Goal: Feedback & Contribution: Leave review/rating

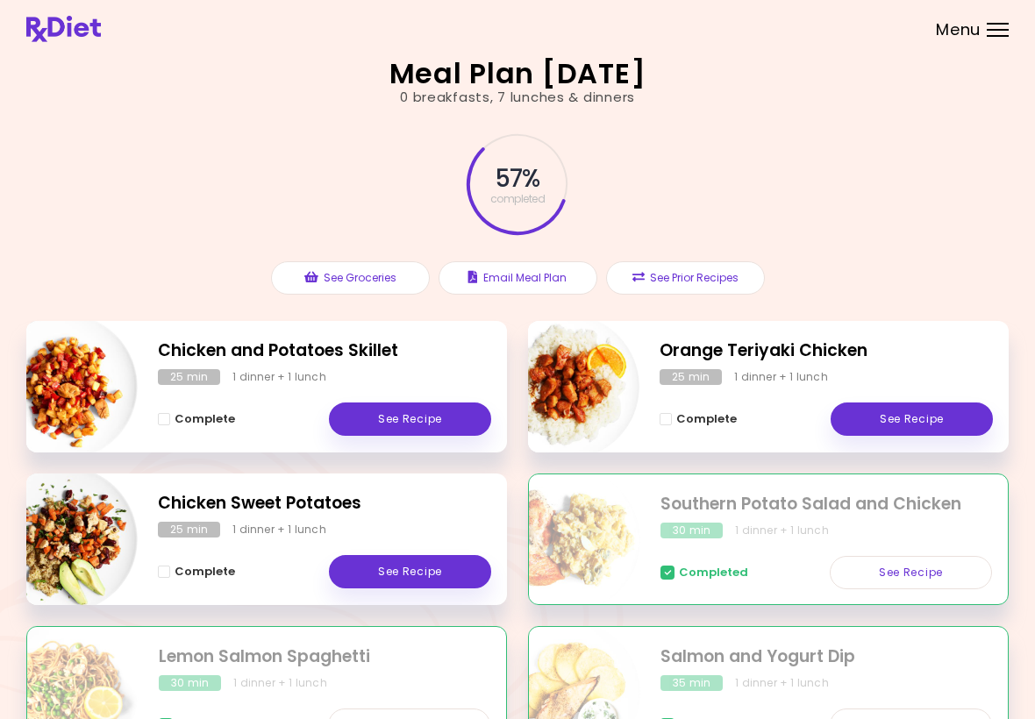
click at [884, 366] on div "Orange Teriyaki Chicken 25 min 1 dinner + 1 lunch Complete See Recipe" at bounding box center [768, 387] width 481 height 132
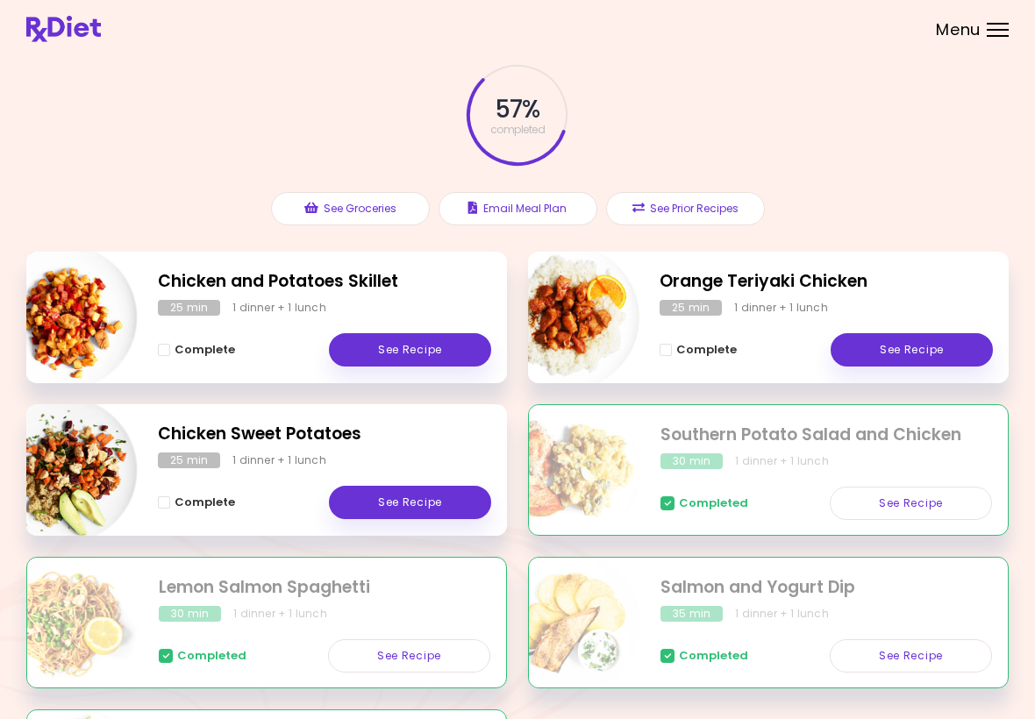
scroll to position [82, 0]
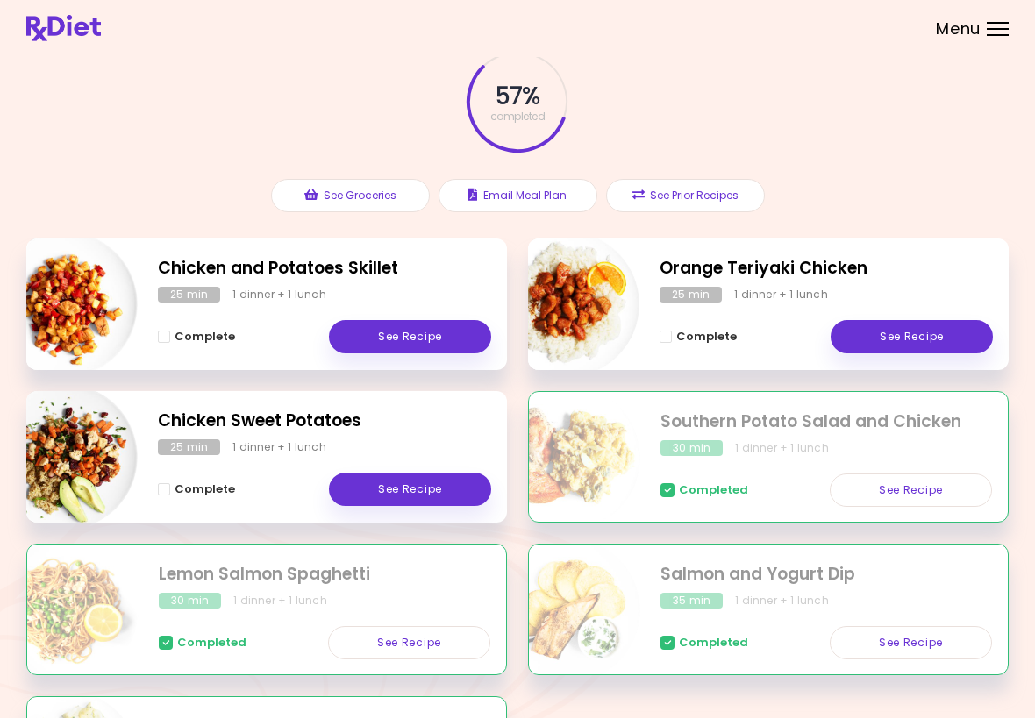
click at [459, 496] on link "See Recipe" at bounding box center [410, 490] width 162 height 33
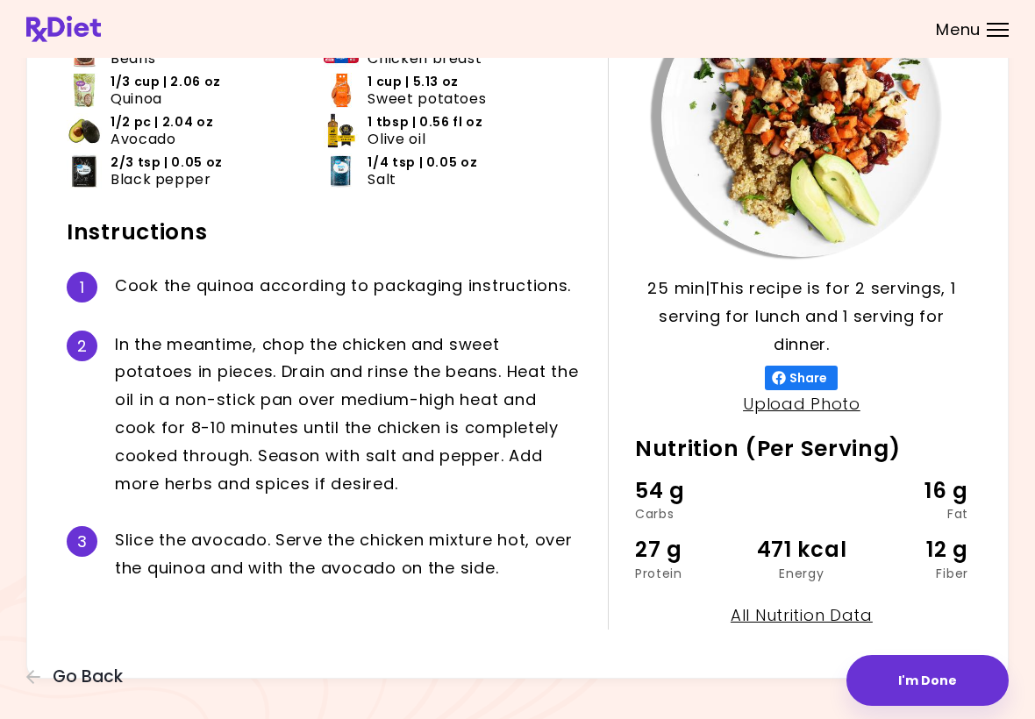
scroll to position [187, 0]
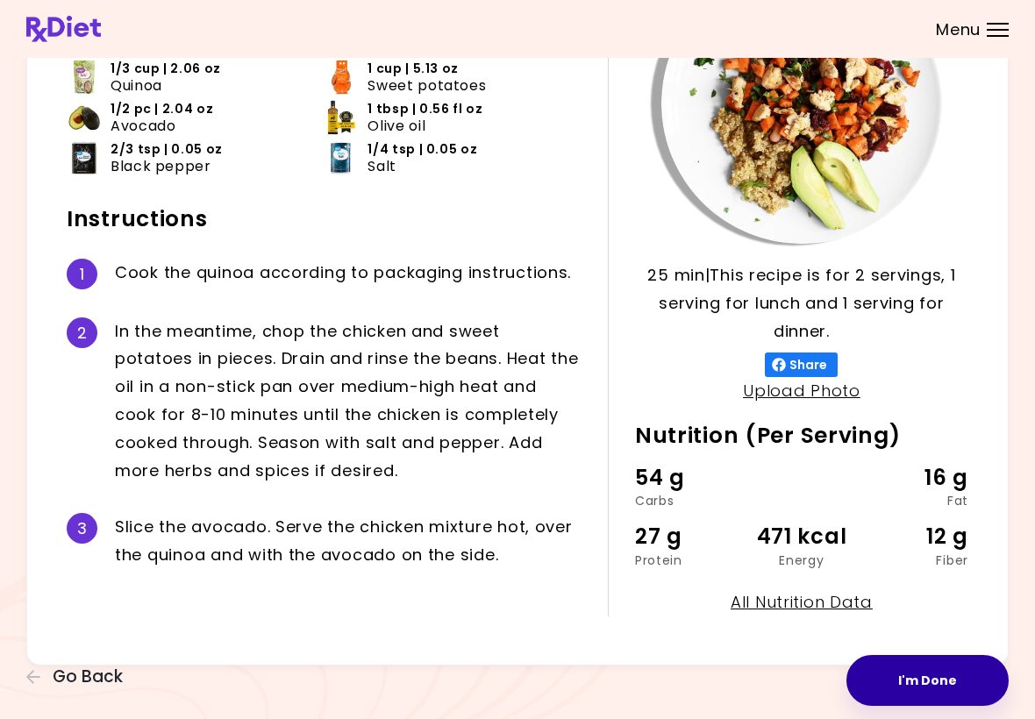
click at [963, 681] on button "I'm Done" at bounding box center [927, 680] width 162 height 51
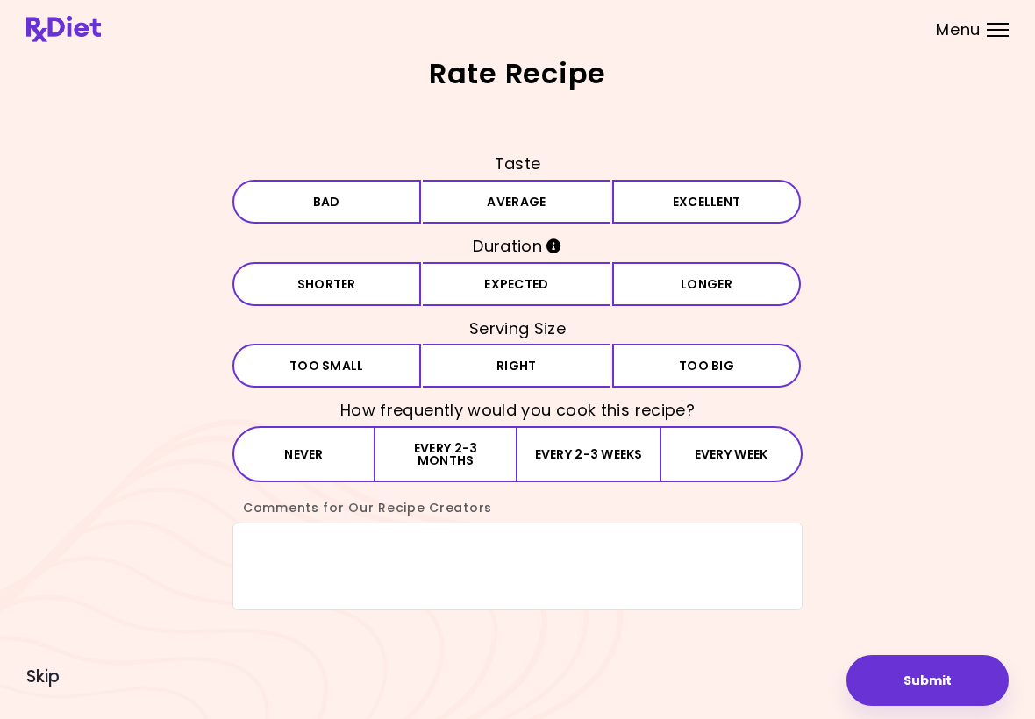
click at [552, 215] on button "Average" at bounding box center [517, 202] width 189 height 44
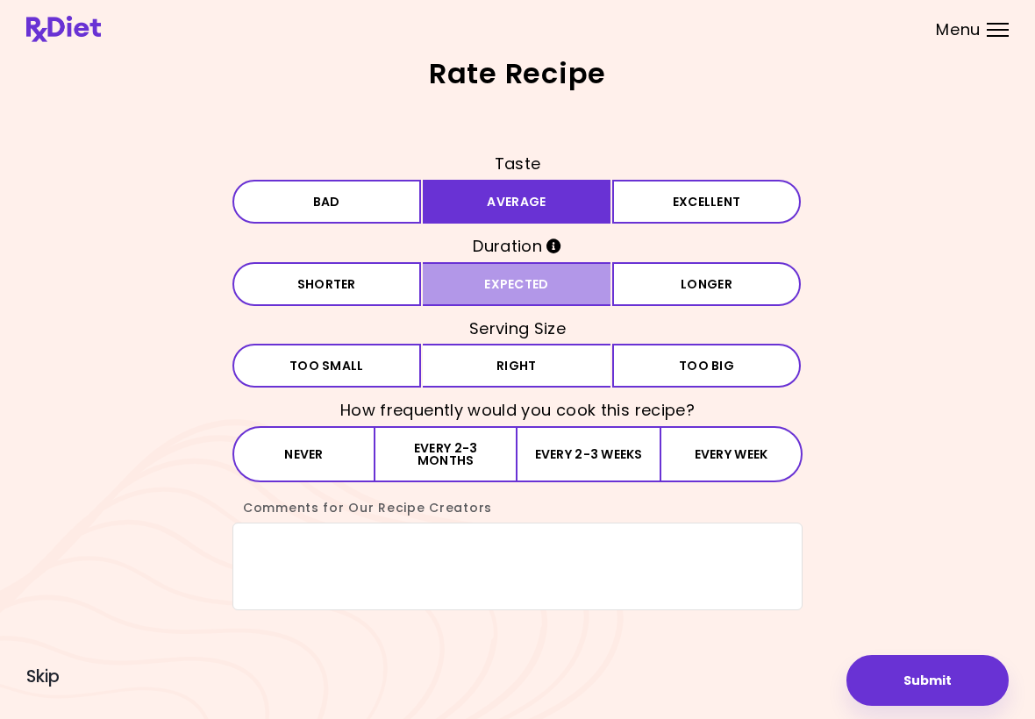
click at [550, 280] on button "Expected" at bounding box center [517, 284] width 189 height 44
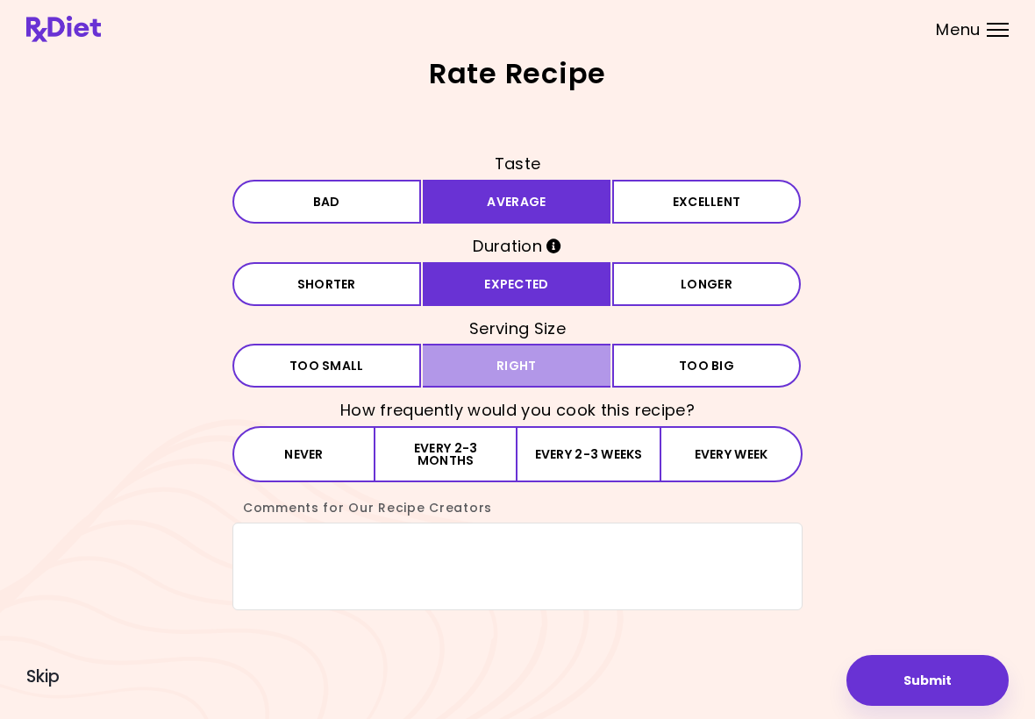
click at [549, 352] on button "Right" at bounding box center [517, 366] width 189 height 44
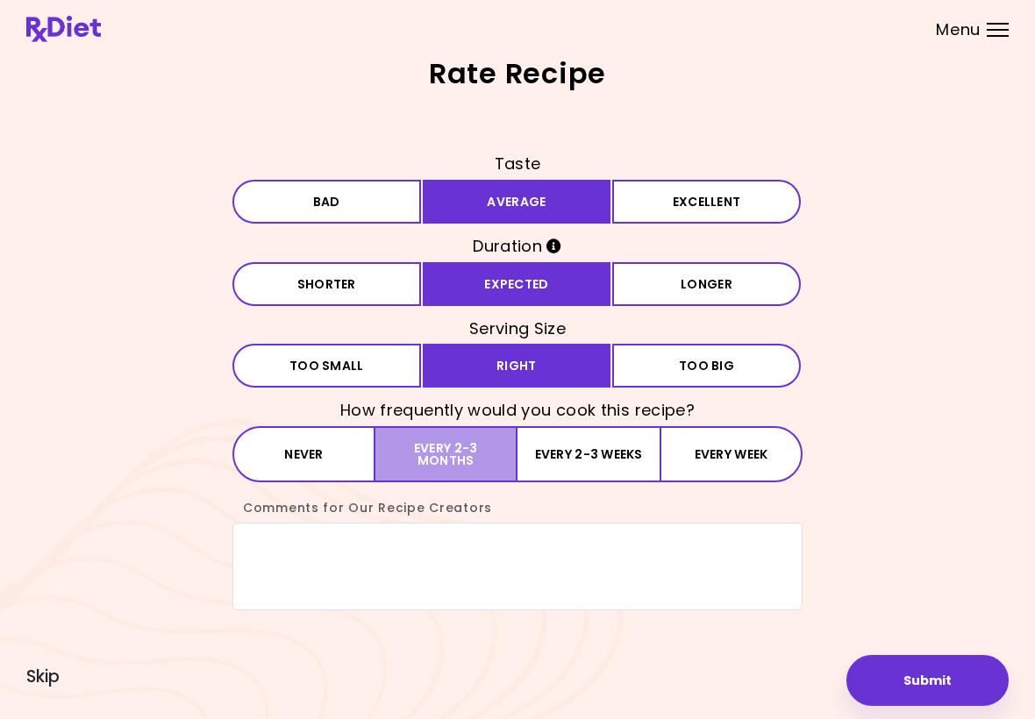
click at [474, 454] on button "Every 2-3 months" at bounding box center [446, 454] width 142 height 56
click at [888, 704] on button "Submit" at bounding box center [927, 680] width 162 height 51
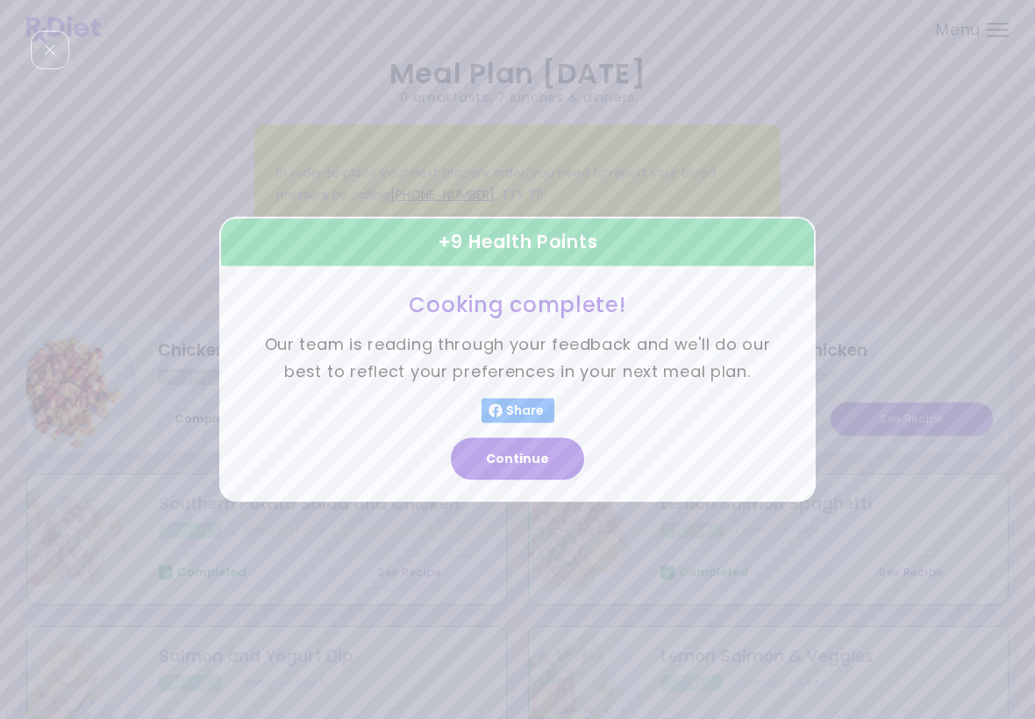
click at [549, 467] on button "Continue" at bounding box center [517, 460] width 133 height 42
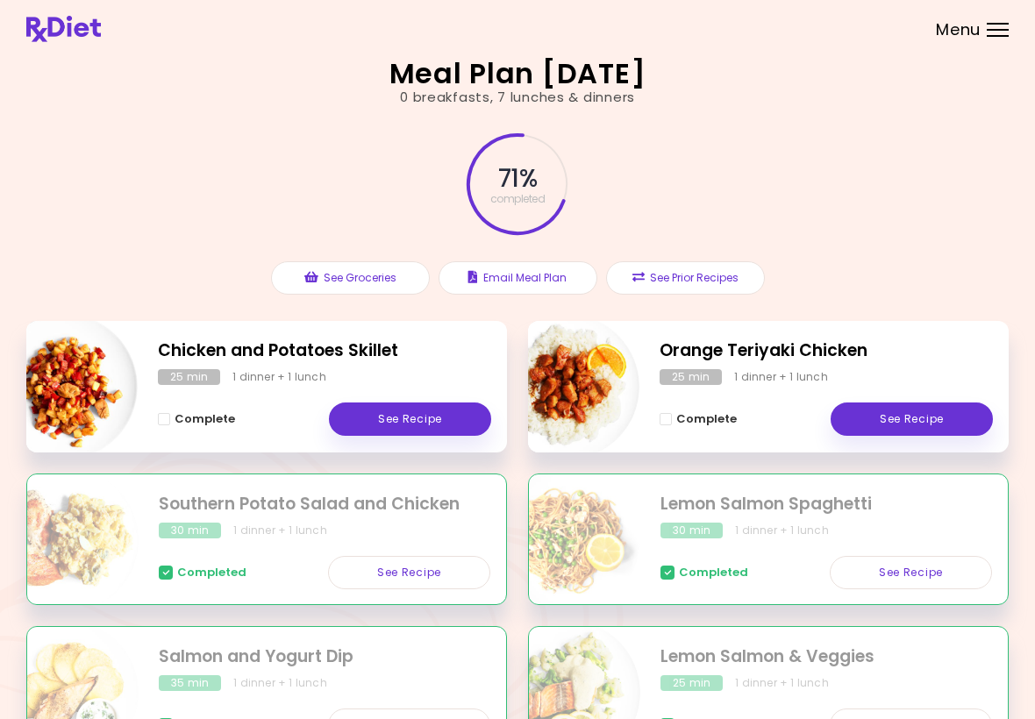
click at [918, 412] on link "See Recipe" at bounding box center [912, 419] width 162 height 33
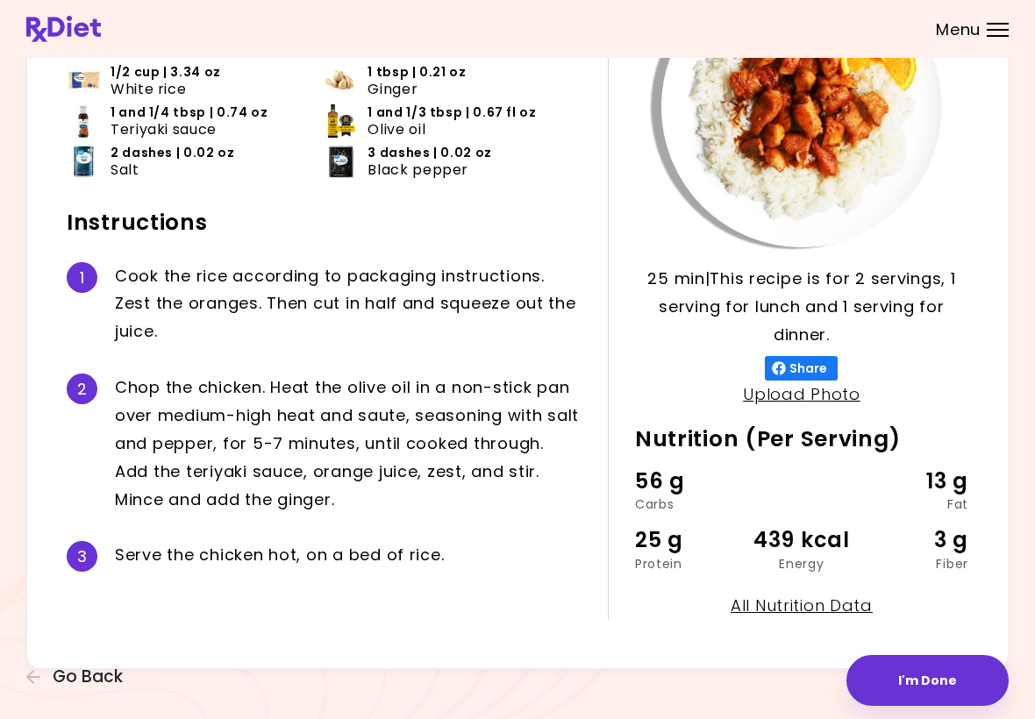
scroll to position [187, 0]
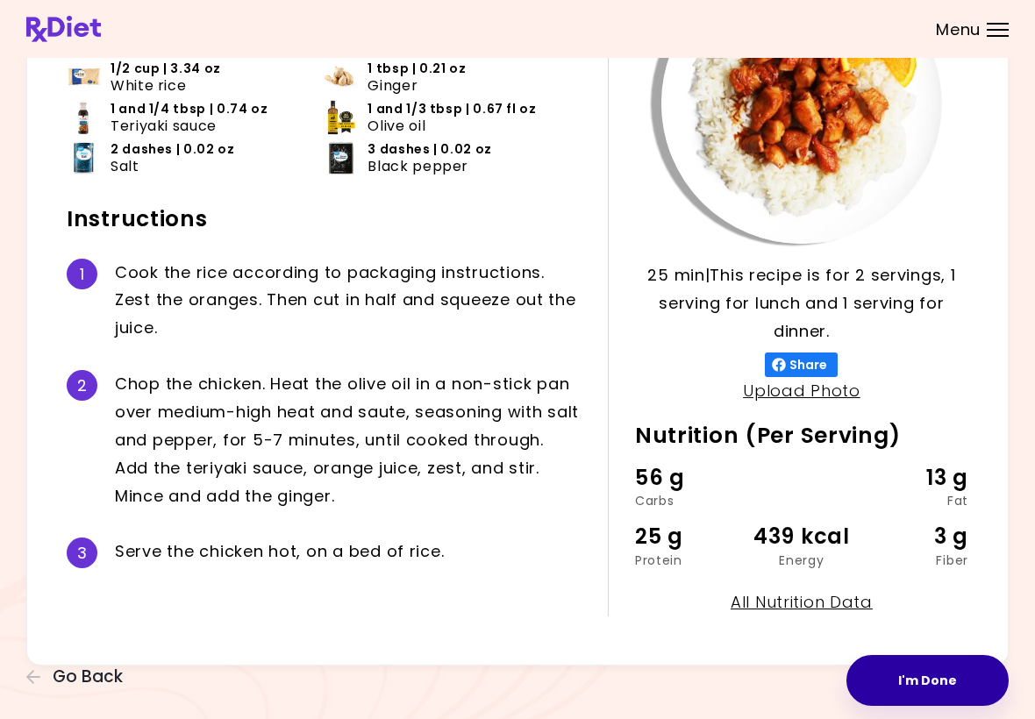
click at [951, 685] on button "I'm Done" at bounding box center [927, 680] width 162 height 51
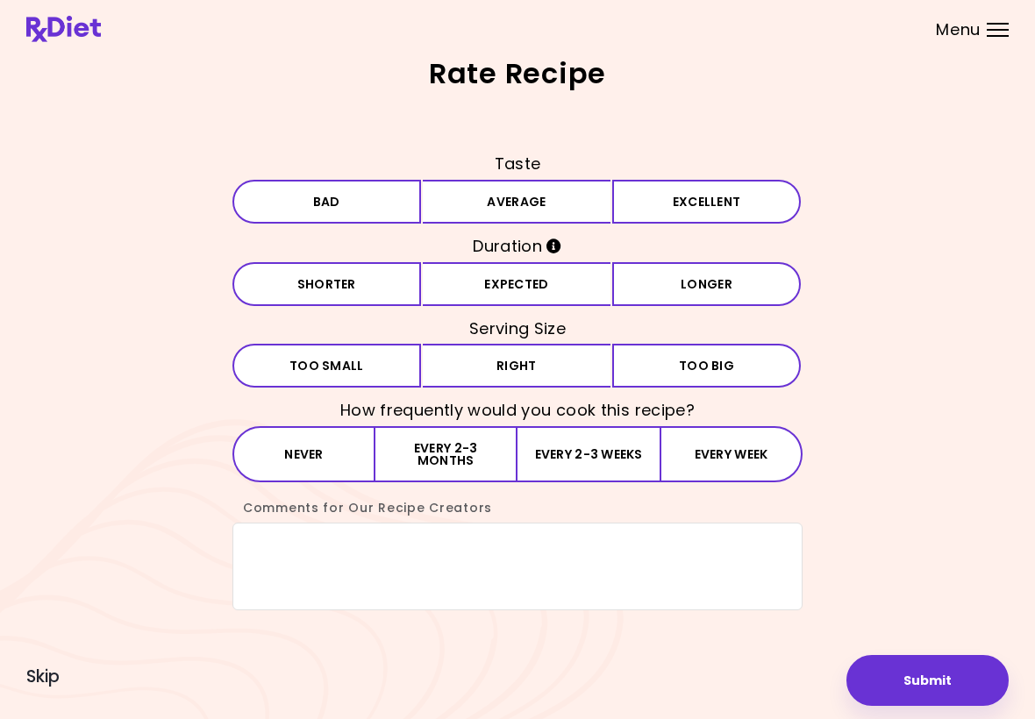
click at [746, 210] on button "Excellent" at bounding box center [706, 202] width 189 height 44
click at [539, 298] on button "Expected" at bounding box center [517, 284] width 189 height 44
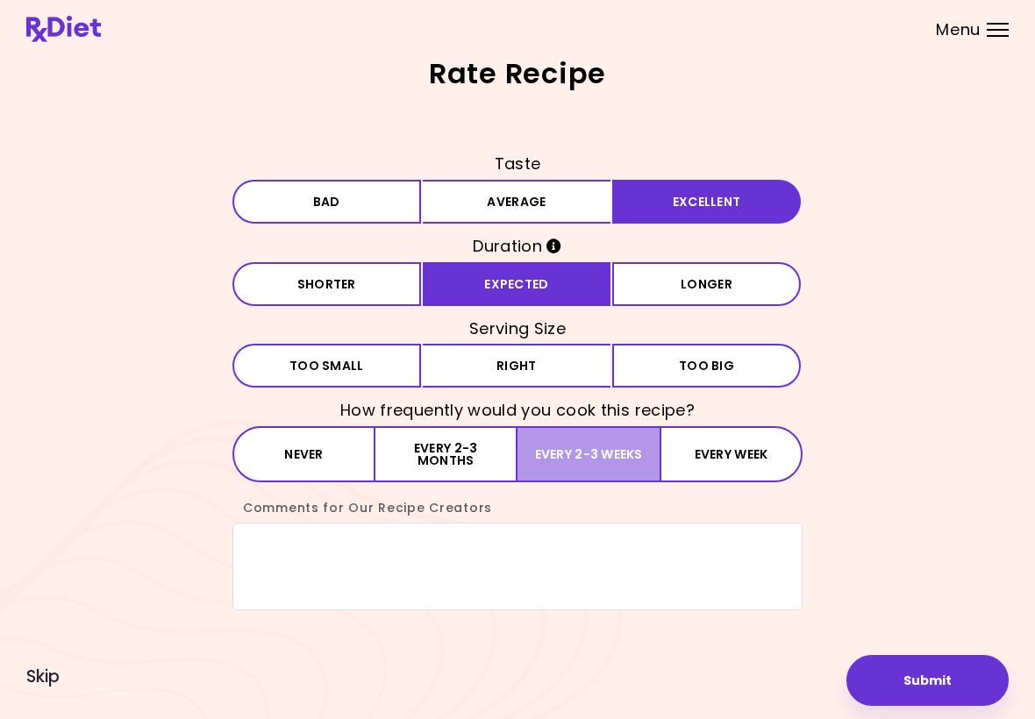
click at [587, 463] on button "Every 2-3 weeks" at bounding box center [588, 454] width 142 height 56
click at [501, 568] on textarea "Comments for Our Recipe Creators" at bounding box center [517, 567] width 570 height 88
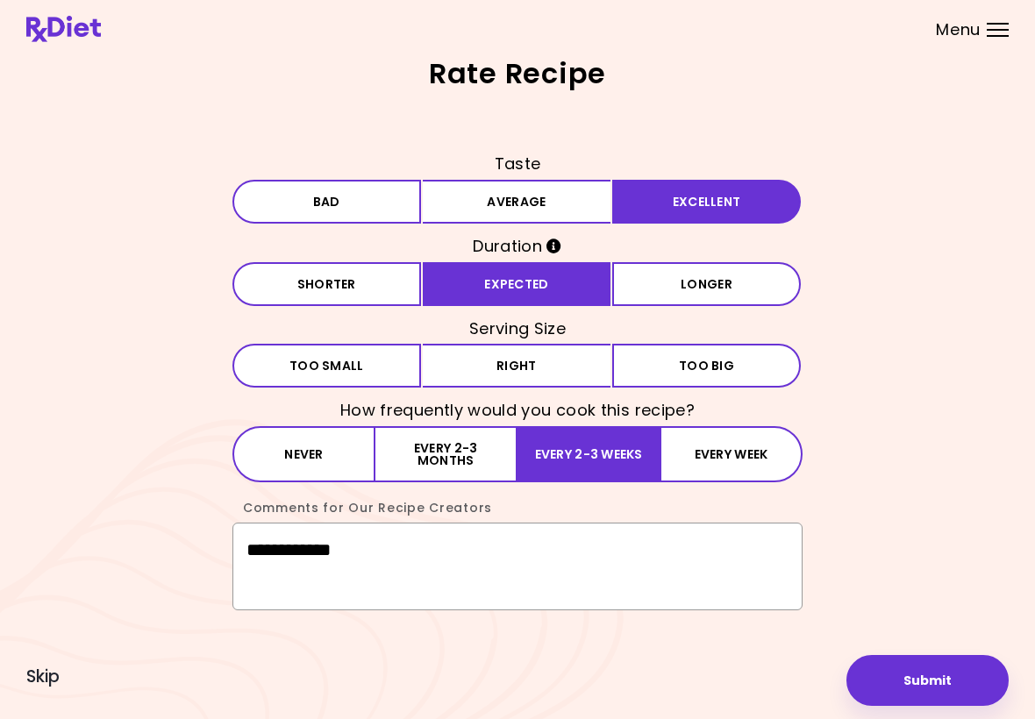
type textarea "**********"
click at [923, 681] on button "Submit" at bounding box center [927, 680] width 162 height 51
click at [923, 681] on span "Saving ..." at bounding box center [928, 680] width 56 height 12
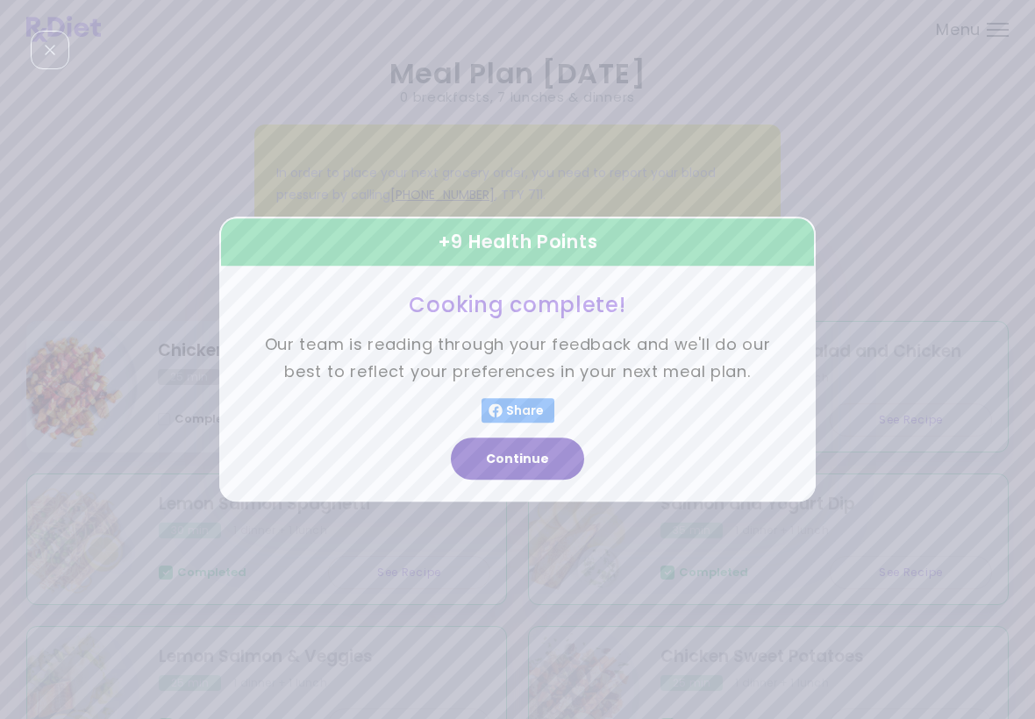
click at [553, 458] on button "Continue" at bounding box center [517, 460] width 133 height 42
